Goal: Task Accomplishment & Management: Use online tool/utility

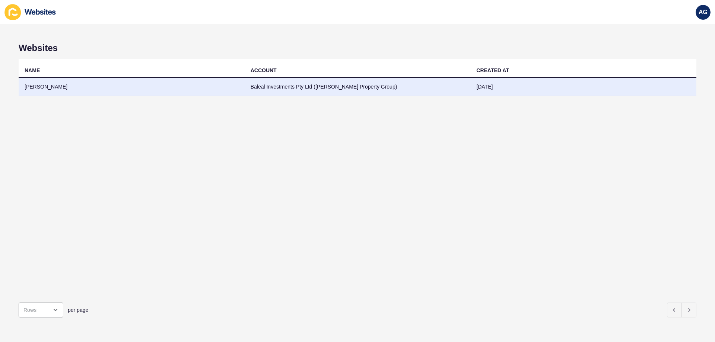
click at [36, 85] on td "[PERSON_NAME]" at bounding box center [132, 87] width 226 height 18
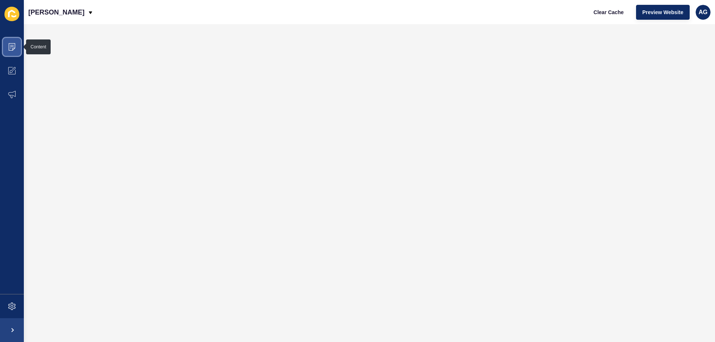
click at [9, 47] on icon at bounding box center [11, 46] width 7 height 7
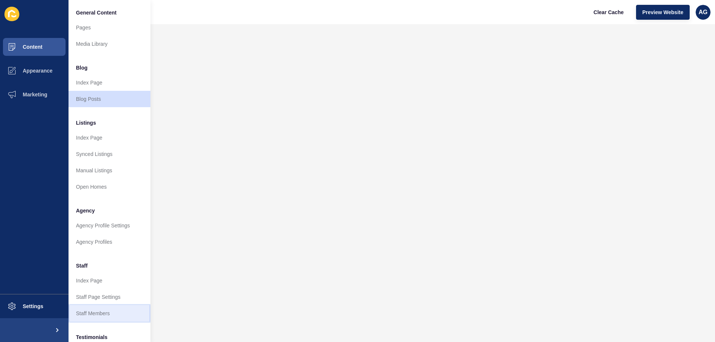
click at [93, 315] on link "Staff Members" at bounding box center [110, 314] width 82 height 16
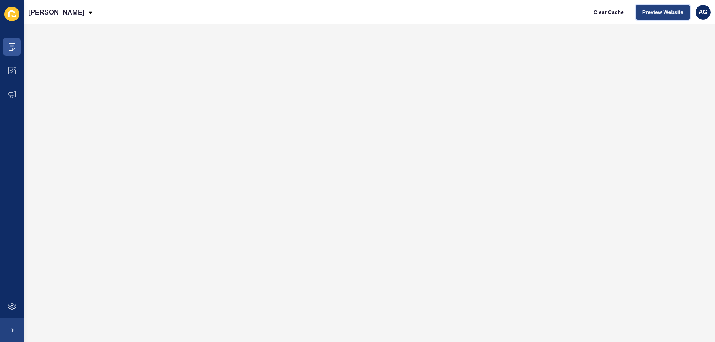
click at [651, 10] on span "Preview Website" at bounding box center [663, 12] width 41 height 7
